Goal: Information Seeking & Learning: Find specific page/section

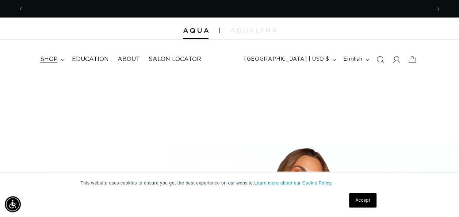
click at [58, 58] on summary "shop" at bounding box center [52, 59] width 32 height 16
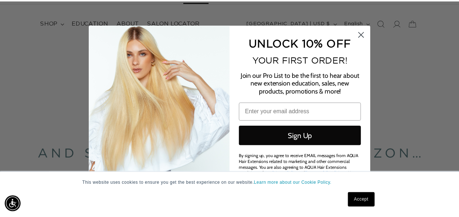
scroll to position [0, 825]
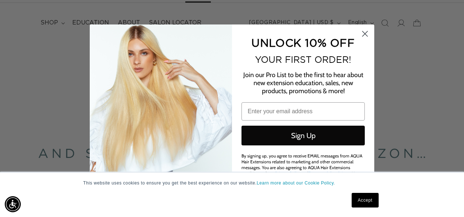
click at [365, 32] on circle "Close dialog" at bounding box center [365, 33] width 12 height 12
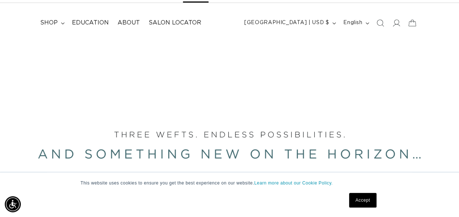
scroll to position [0, 0]
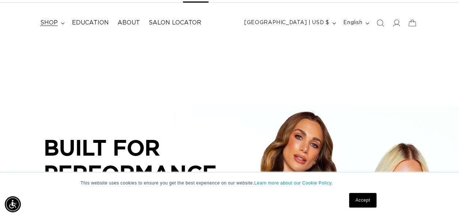
click at [56, 26] on span "shop" at bounding box center [49, 23] width 18 height 8
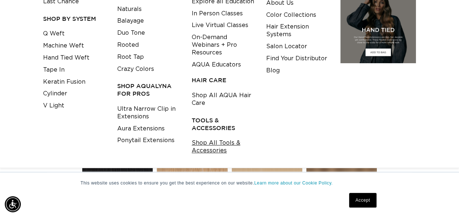
click at [205, 152] on link "Shop All Tools & Accessories" at bounding box center [223, 147] width 63 height 20
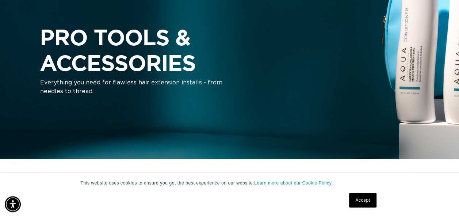
click at [369, 201] on link "Accept" at bounding box center [362, 200] width 27 height 15
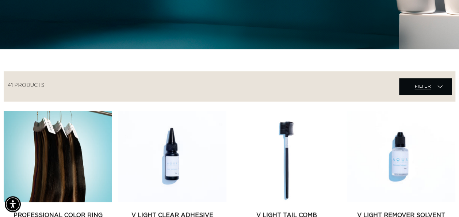
click at [413, 87] on span "Filter Filter" at bounding box center [425, 86] width 52 height 16
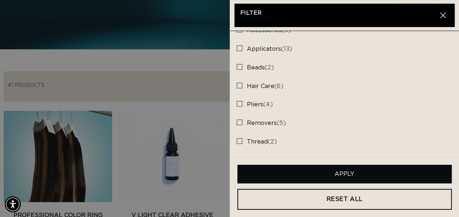
scroll to position [0, 407]
click at [440, 18] on button "Close" at bounding box center [443, 15] width 12 height 12
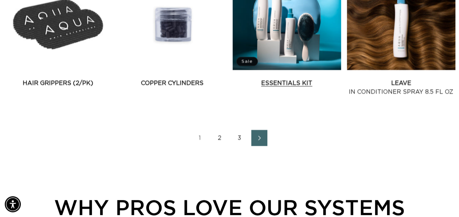
scroll to position [912, 0]
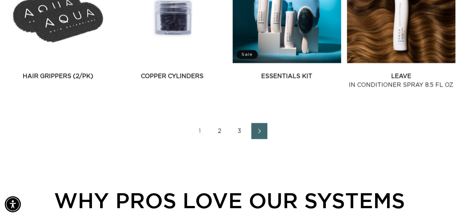
click at [219, 130] on link "2" at bounding box center [220, 131] width 16 height 16
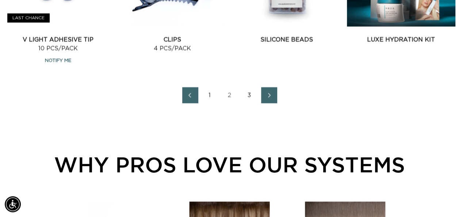
scroll to position [0, 813]
click at [247, 94] on link "3" at bounding box center [249, 95] width 16 height 16
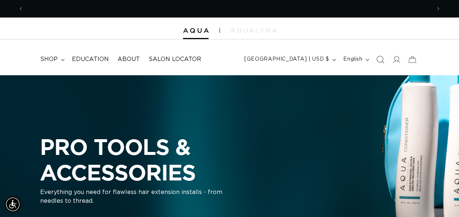
click at [379, 61] on icon "Search" at bounding box center [380, 59] width 8 height 8
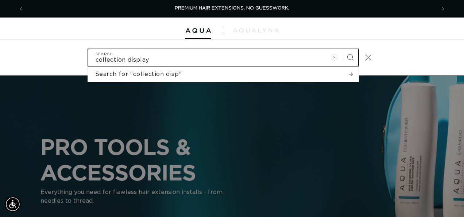
type input "collection display"
click at [342, 49] on button "Search" at bounding box center [350, 57] width 16 height 16
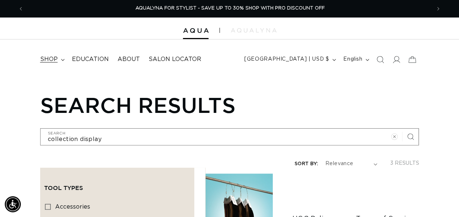
click at [52, 59] on span "shop" at bounding box center [49, 59] width 18 height 8
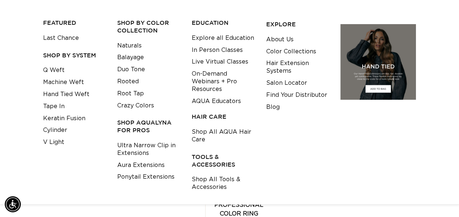
scroll to position [0, 407]
